Goal: Browse casually

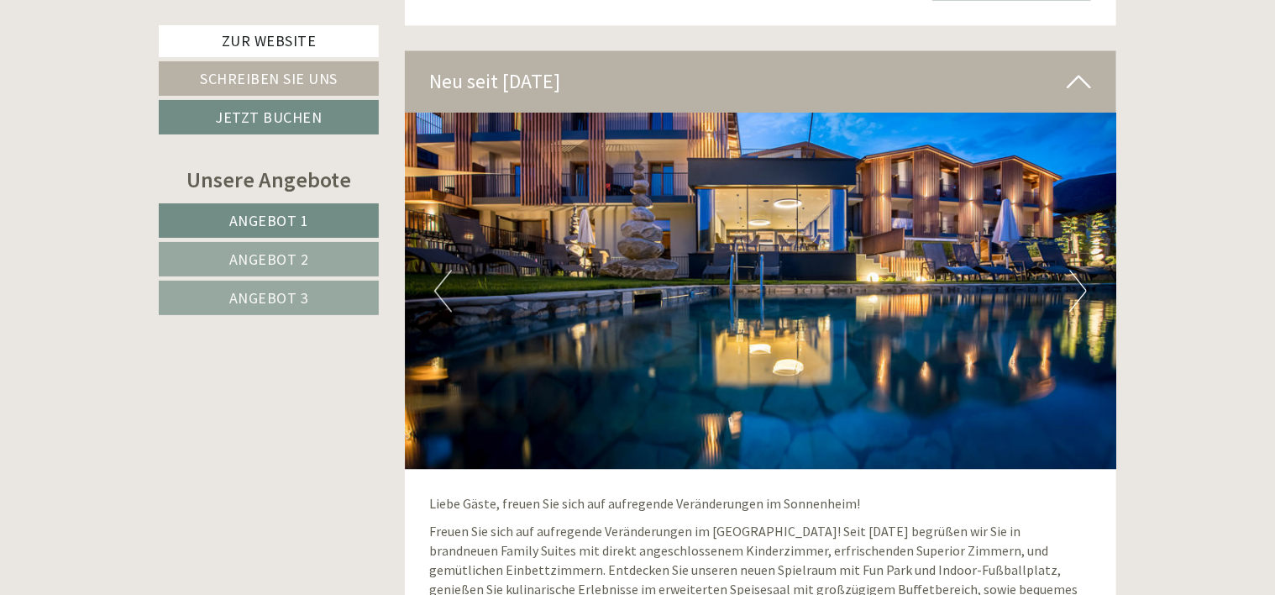
scroll to position [5135, 0]
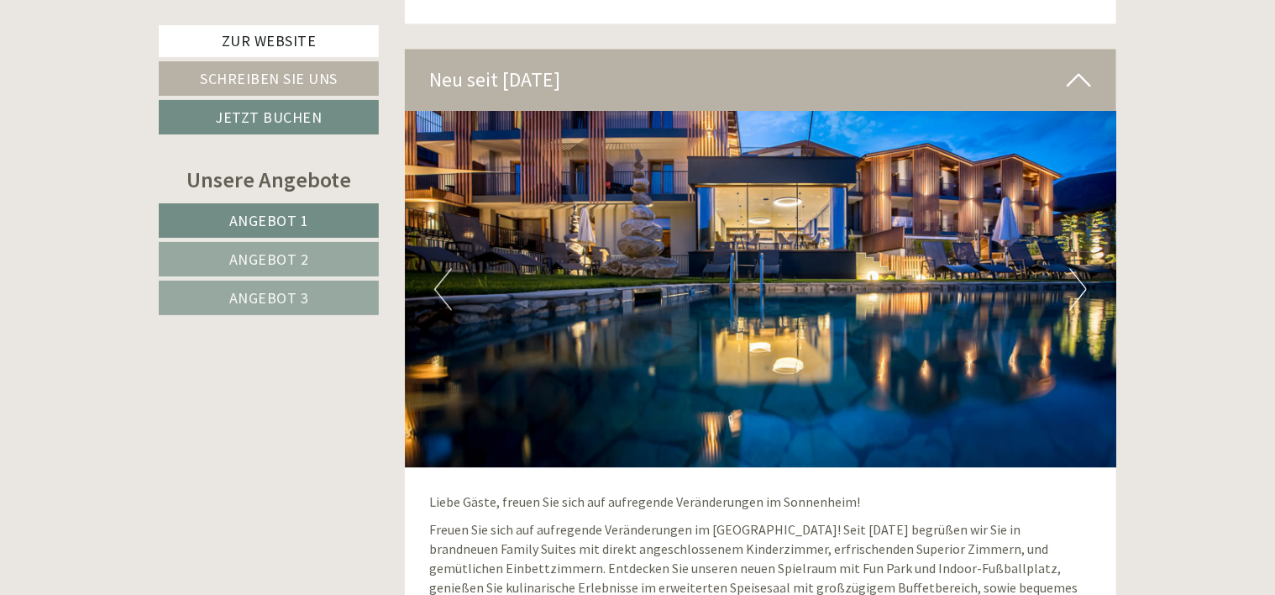
click at [1089, 272] on img at bounding box center [761, 289] width 712 height 356
click at [1089, 278] on img at bounding box center [761, 289] width 712 height 356
click at [1074, 270] on button "Next" at bounding box center [1078, 289] width 18 height 42
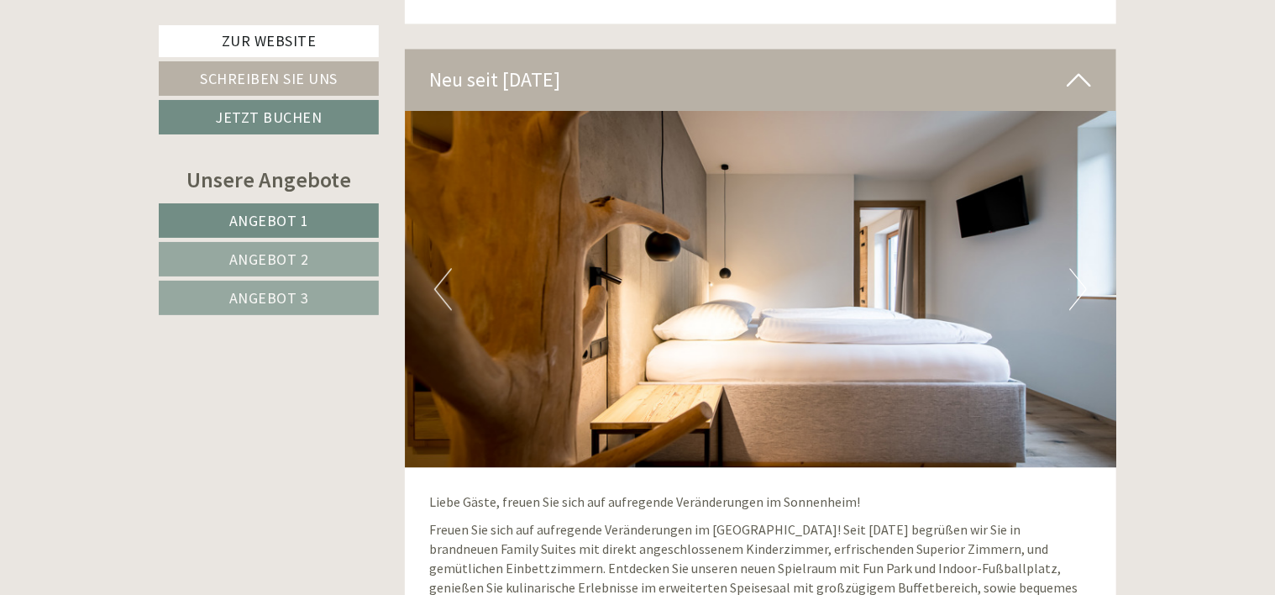
click at [1073, 294] on button "Next" at bounding box center [1078, 289] width 18 height 42
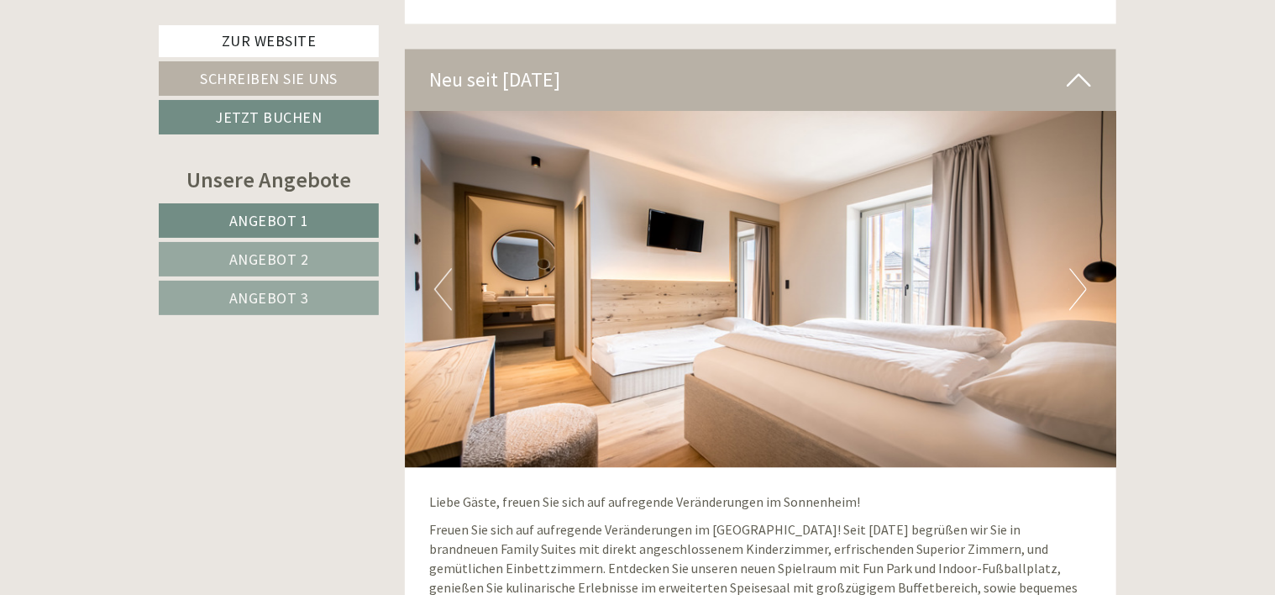
click at [1080, 279] on button "Next" at bounding box center [1078, 289] width 18 height 42
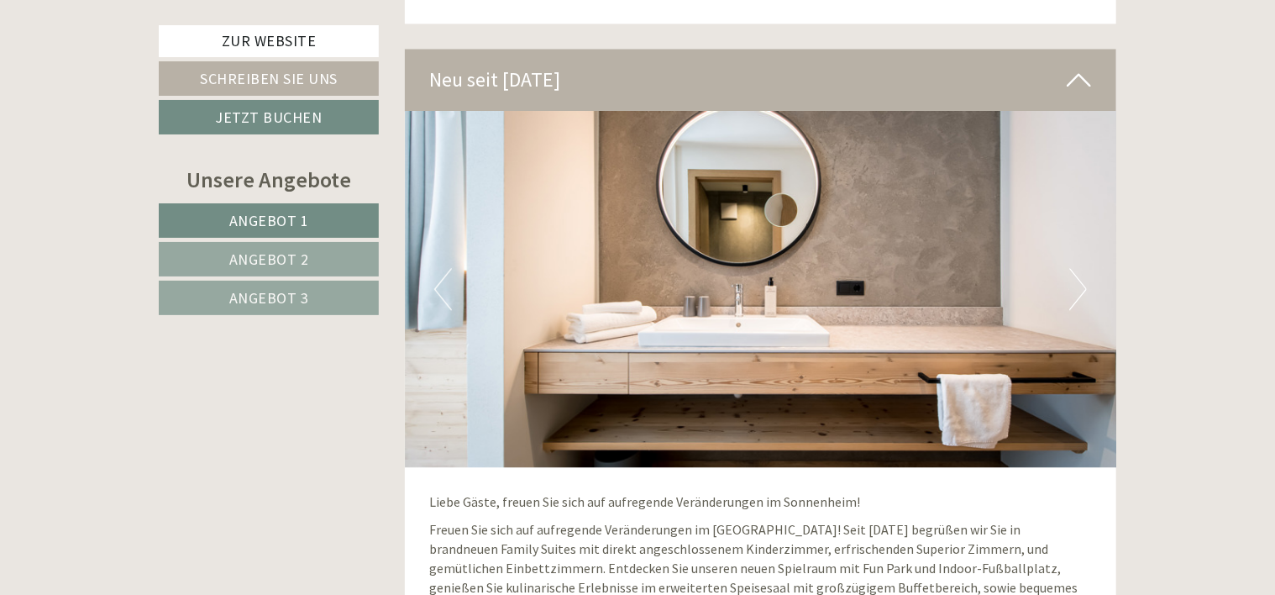
click at [1087, 289] on img at bounding box center [761, 289] width 712 height 356
click at [1080, 275] on button "Next" at bounding box center [1078, 289] width 18 height 42
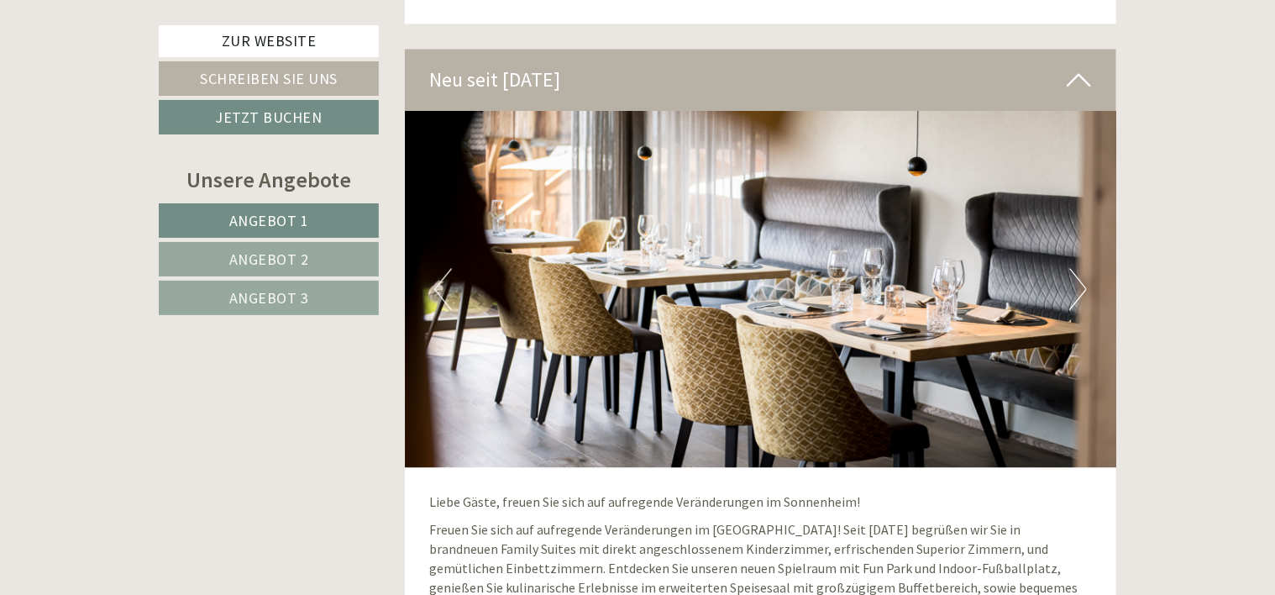
click at [1078, 300] on button "Next" at bounding box center [1078, 289] width 18 height 42
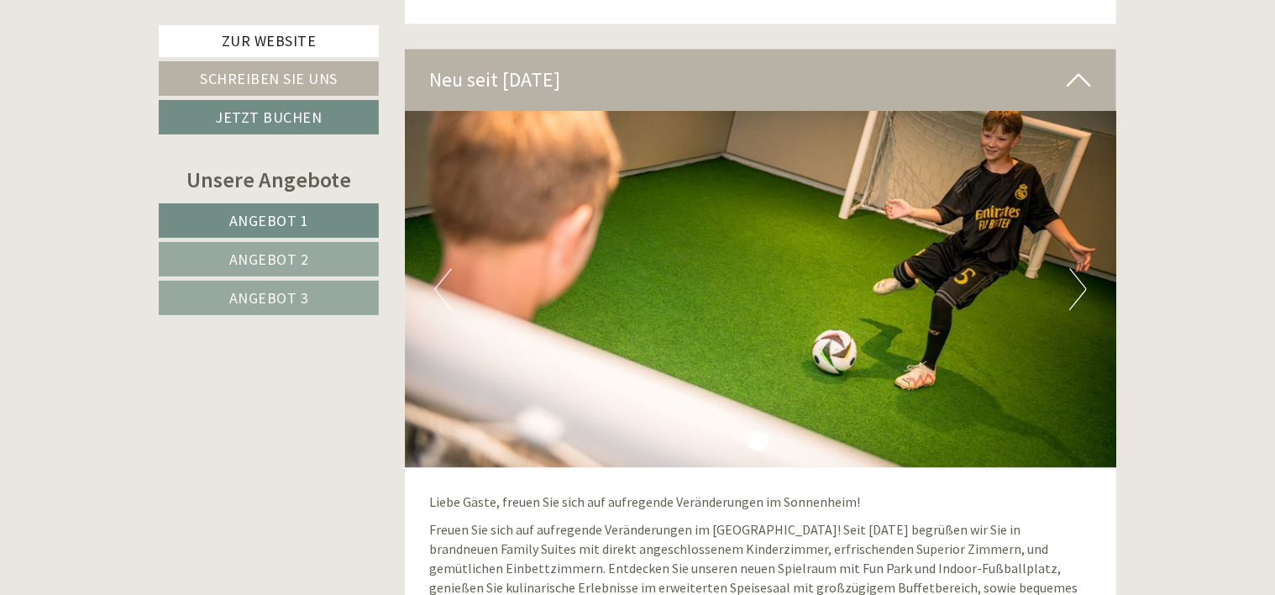
click at [1092, 270] on img at bounding box center [761, 289] width 712 height 356
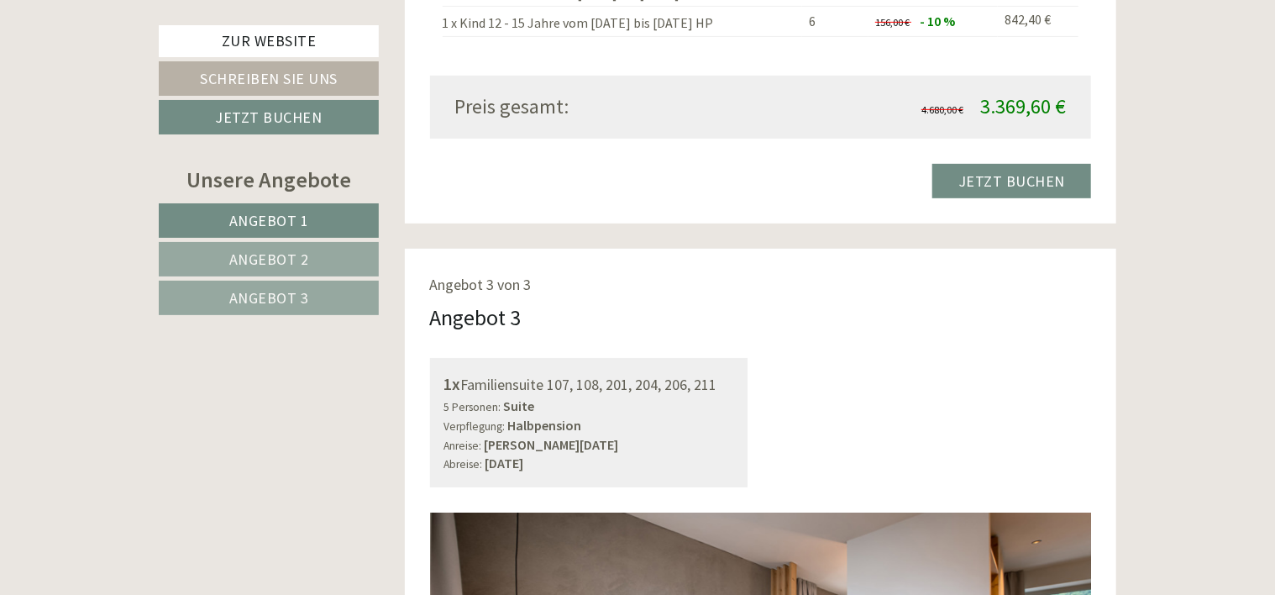
scroll to position [3517, 0]
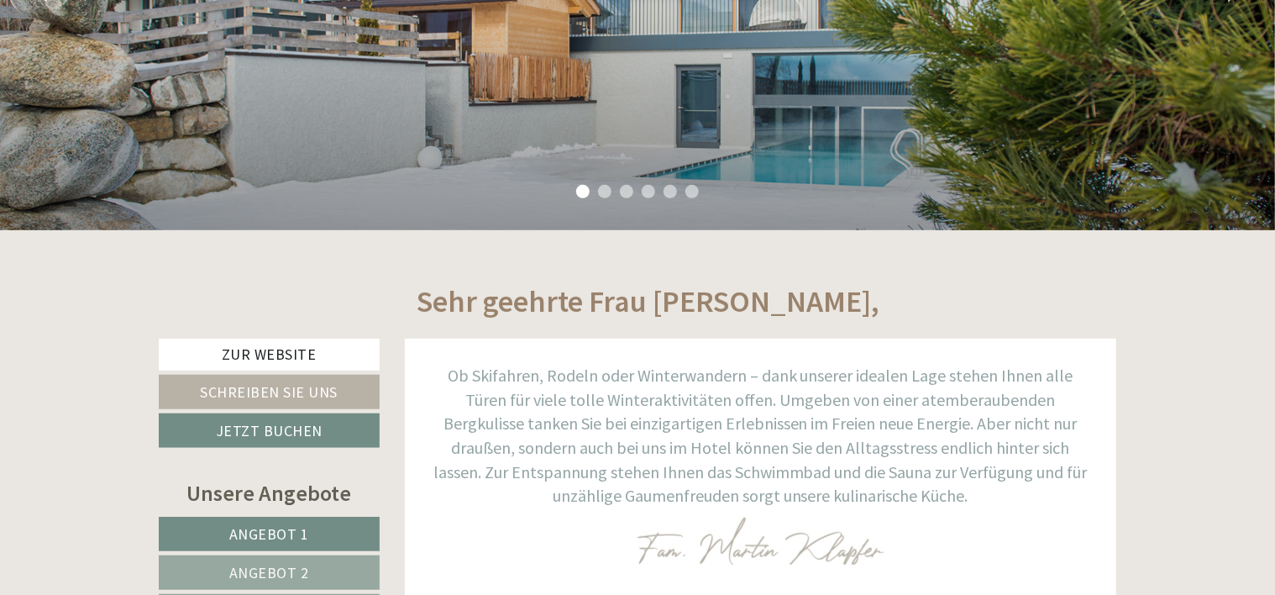
scroll to position [521, 0]
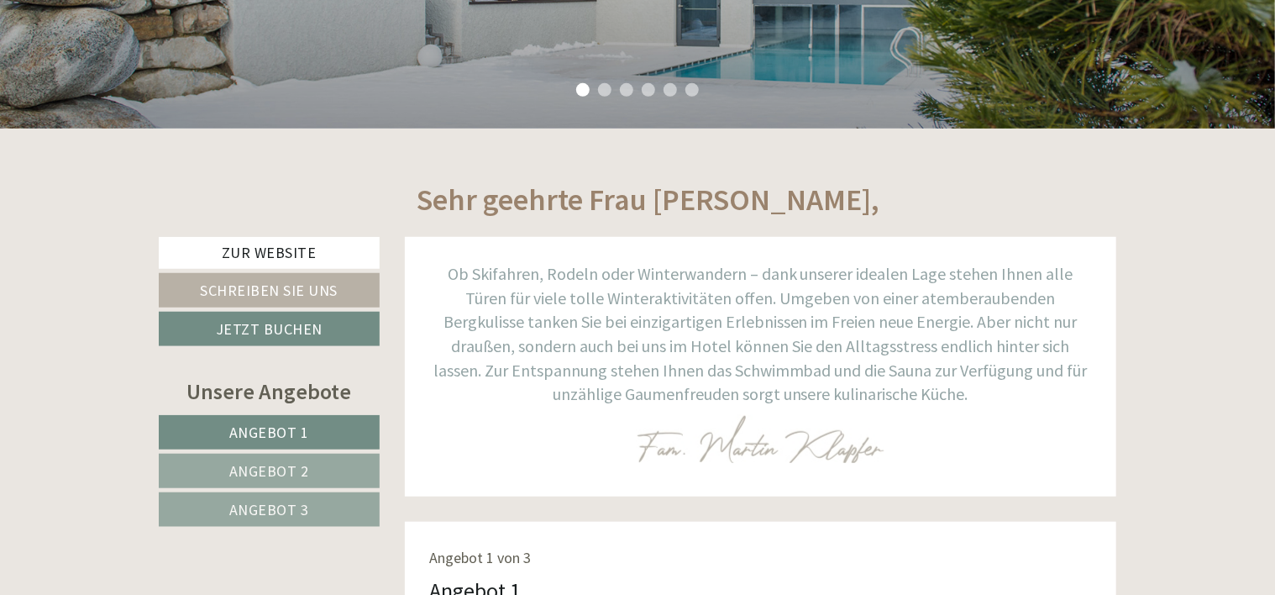
click at [1067, 422] on p at bounding box center [761, 439] width 662 height 48
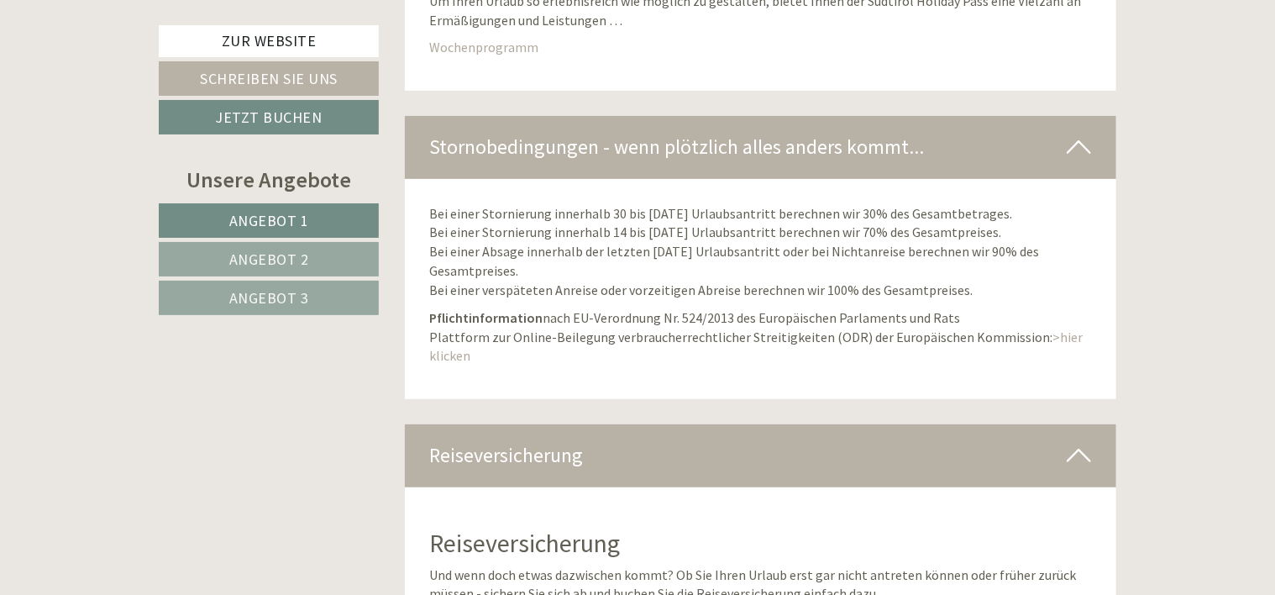
scroll to position [9827, 0]
